Goal: Information Seeking & Learning: Learn about a topic

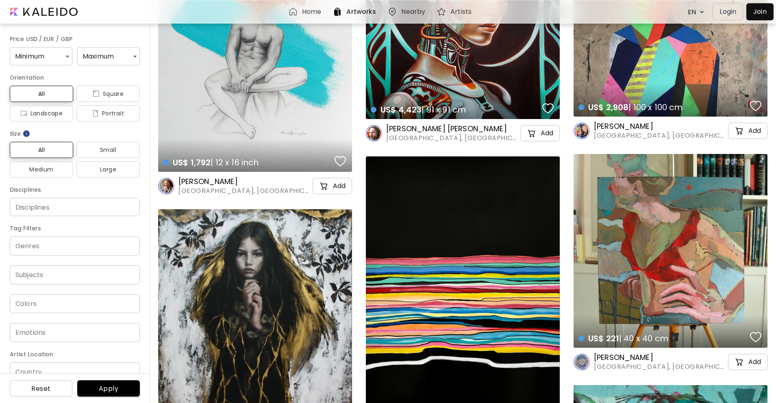
scroll to position [123, 0]
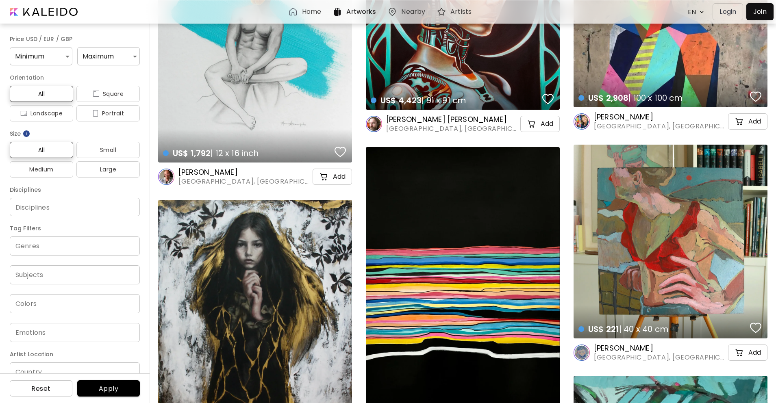
click at [405, 117] on h6 "[PERSON_NAME] [PERSON_NAME]" at bounding box center [452, 120] width 133 height 10
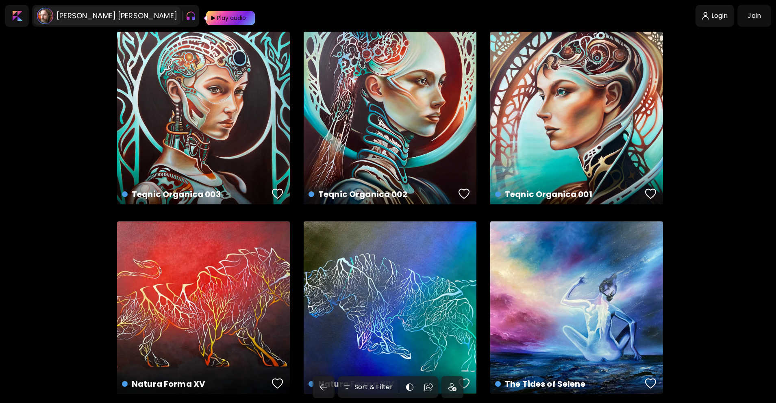
click at [57, 14] on h6 "[PERSON_NAME] [PERSON_NAME]" at bounding box center [117, 16] width 121 height 10
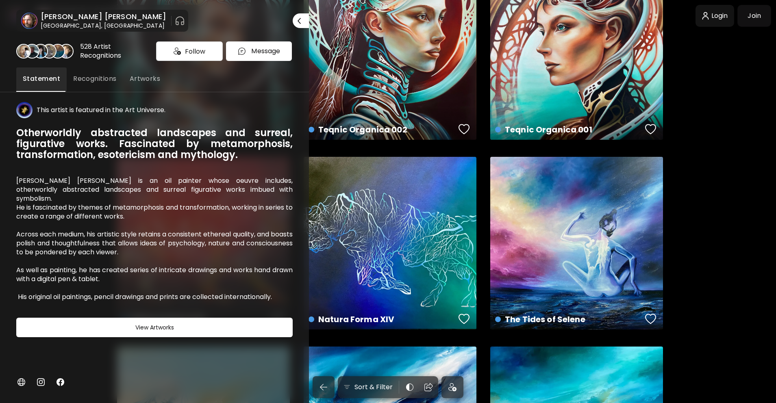
scroll to position [165, 0]
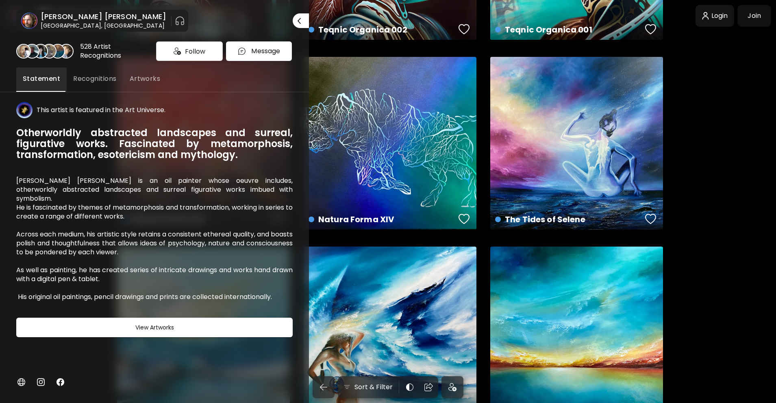
click at [63, 379] on img at bounding box center [60, 382] width 10 height 10
click at [672, 107] on div at bounding box center [388, 201] width 776 height 403
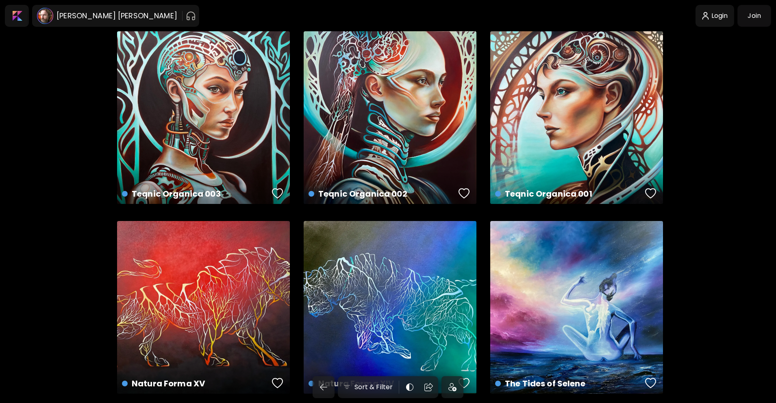
scroll to position [0, 0]
